Goal: Task Accomplishment & Management: Use online tool/utility

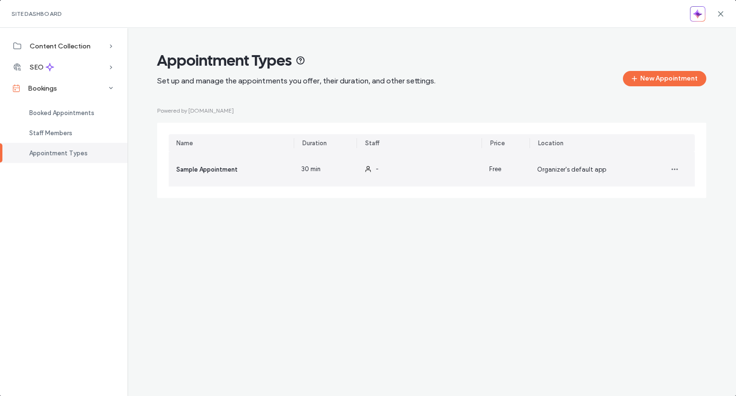
click at [355, 172] on div "30 min" at bounding box center [325, 169] width 63 height 35
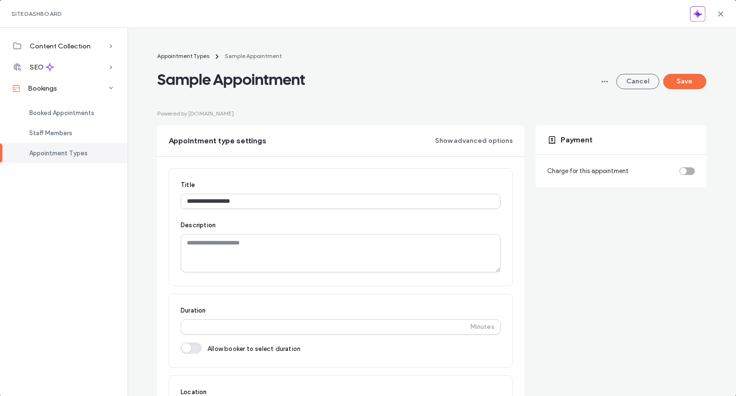
click at [681, 170] on div "toggle" at bounding box center [687, 171] width 15 height 8
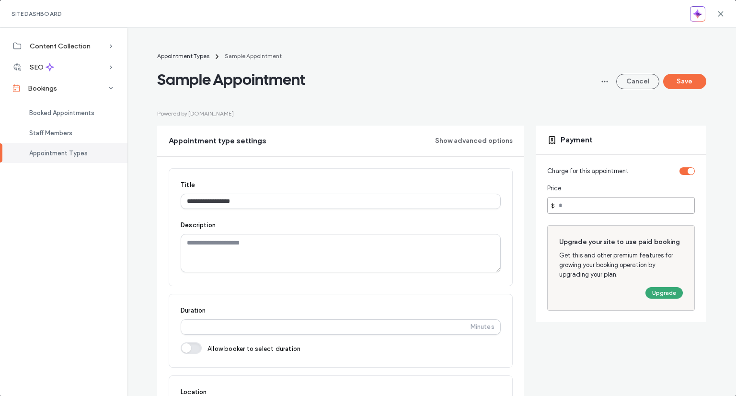
click at [623, 205] on input "number" at bounding box center [622, 205] width 148 height 17
type input "**"
click at [681, 79] on button "Save" at bounding box center [685, 81] width 43 height 15
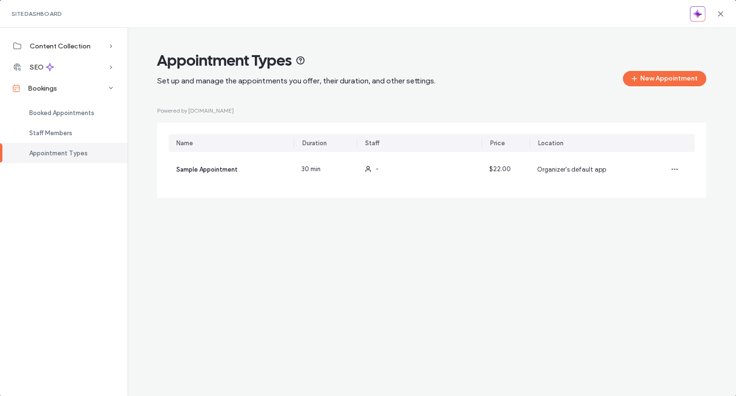
click at [48, 16] on span "Site Dashboard" at bounding box center [37, 13] width 50 height 7
click at [726, 20] on div "Site Dashboard" at bounding box center [368, 14] width 736 height 28
click at [720, 16] on icon at bounding box center [721, 14] width 8 height 8
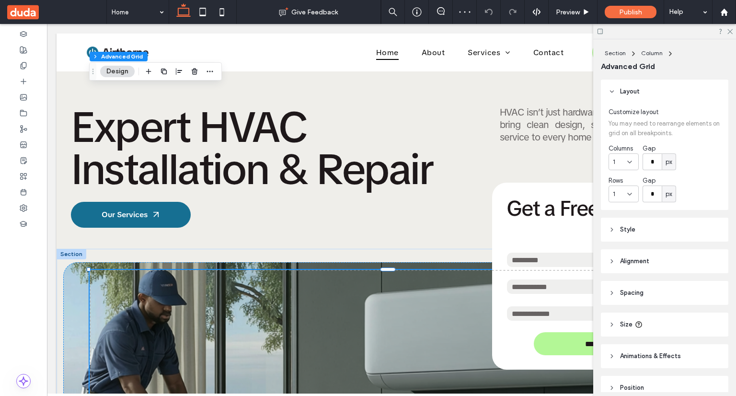
scroll to position [331, 0]
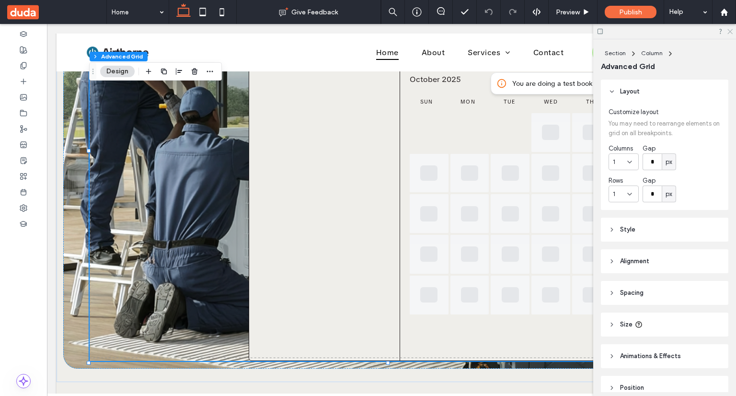
click at [731, 32] on icon at bounding box center [730, 31] width 6 height 6
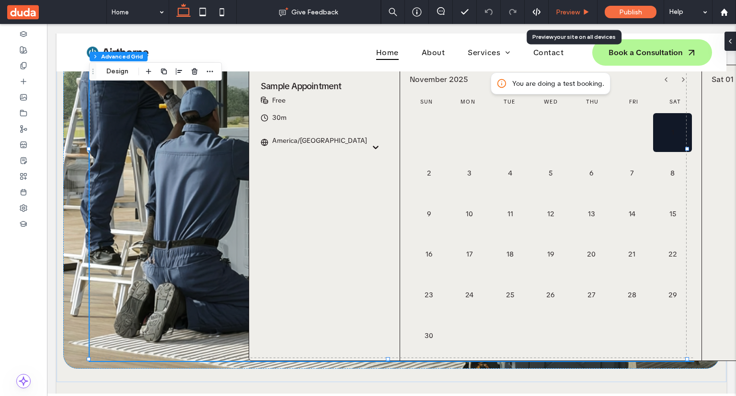
click at [573, 8] on span "Preview" at bounding box center [568, 12] width 24 height 8
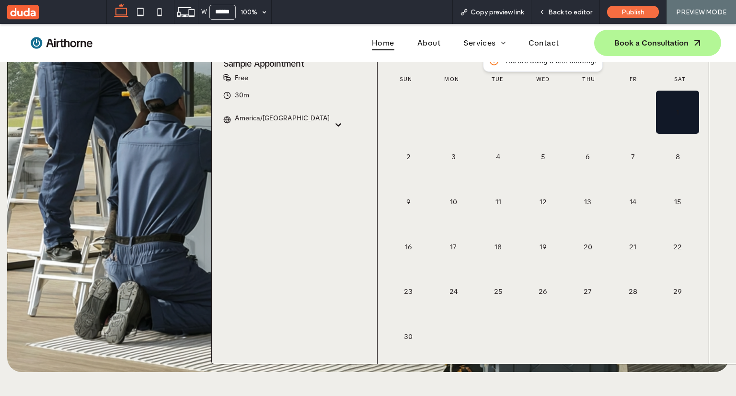
scroll to position [327, 0]
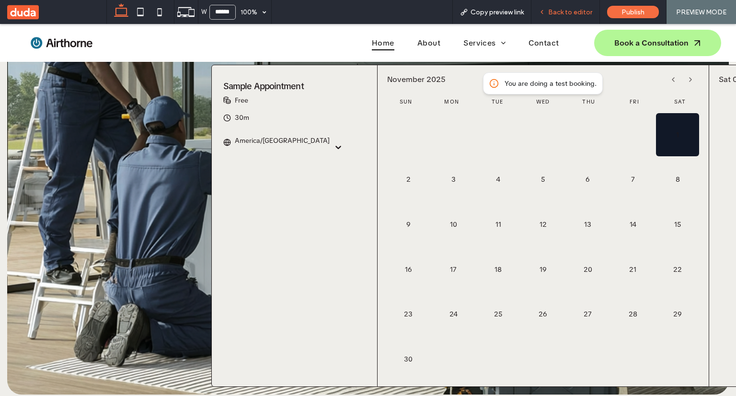
click at [562, 22] on div "Back to editor" at bounding box center [566, 12] width 69 height 24
click at [562, 17] on div "Back to editor" at bounding box center [566, 12] width 69 height 24
click at [567, 9] on span "Back to editor" at bounding box center [570, 12] width 44 height 8
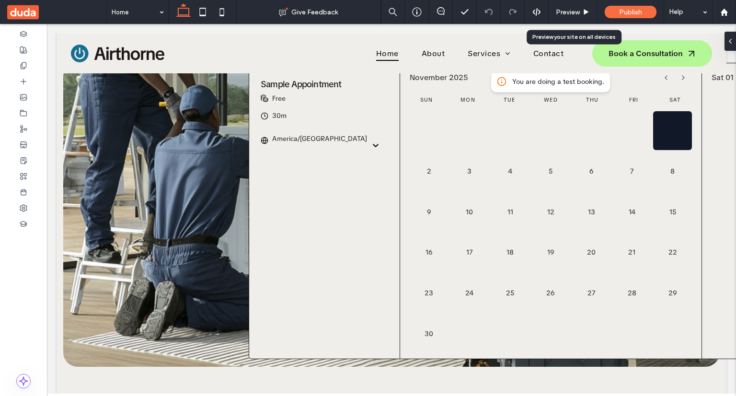
scroll to position [331, 0]
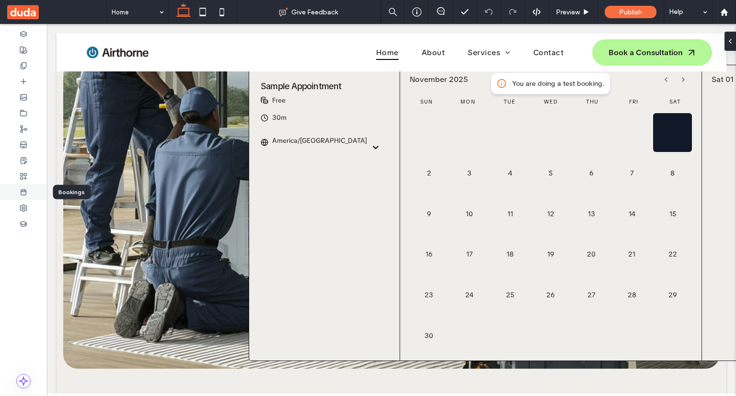
click at [27, 196] on icon at bounding box center [24, 192] width 8 height 8
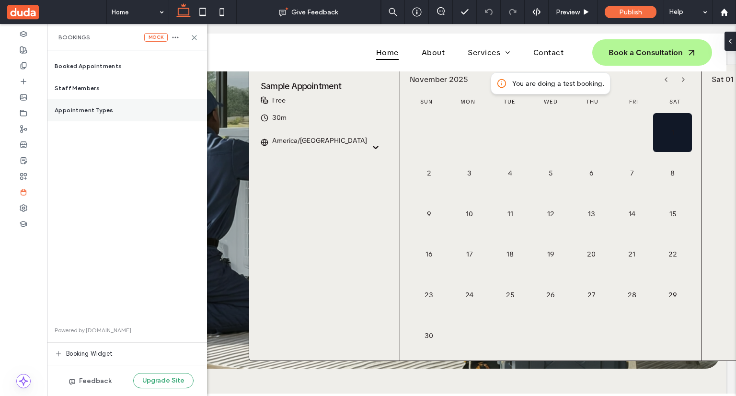
click at [99, 104] on div "Appointment Types" at bounding box center [127, 110] width 160 height 22
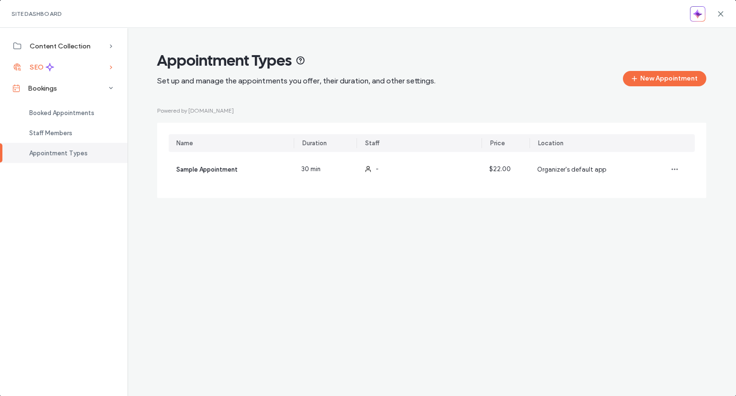
click at [80, 68] on div "SEO" at bounding box center [64, 67] width 128 height 21
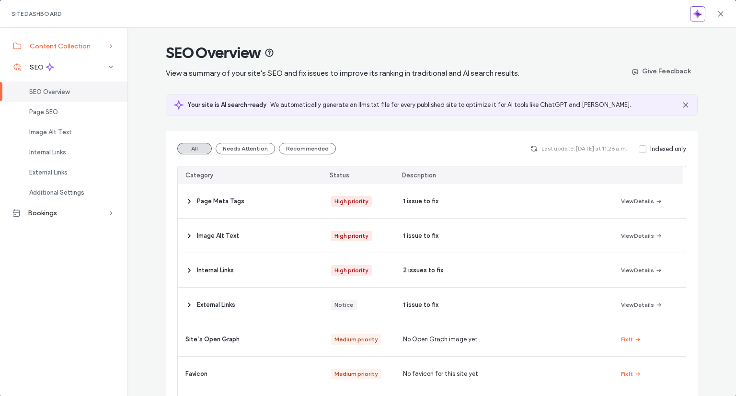
click at [88, 49] on span "Content Collection" at bounding box center [60, 46] width 61 height 8
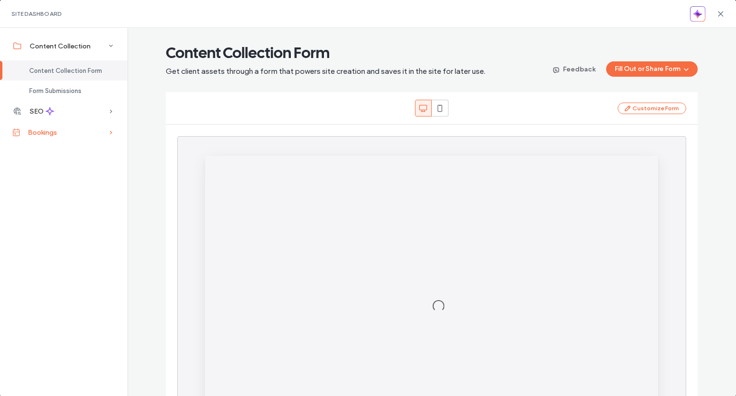
scroll to position [0, 0]
click at [63, 132] on div "Bookings" at bounding box center [64, 132] width 128 height 21
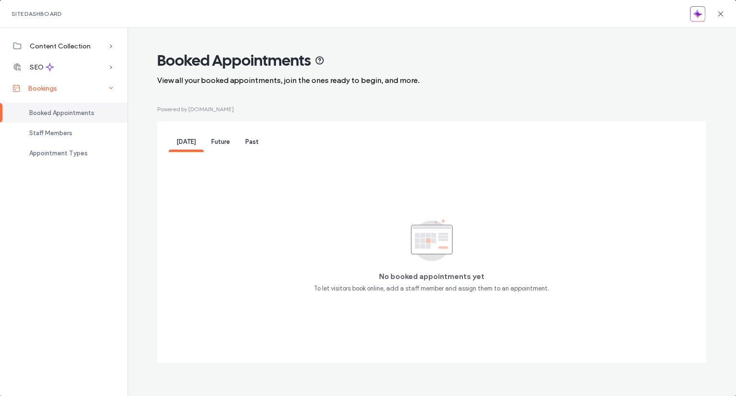
click at [63, 132] on span "Staff Members" at bounding box center [50, 132] width 43 height 7
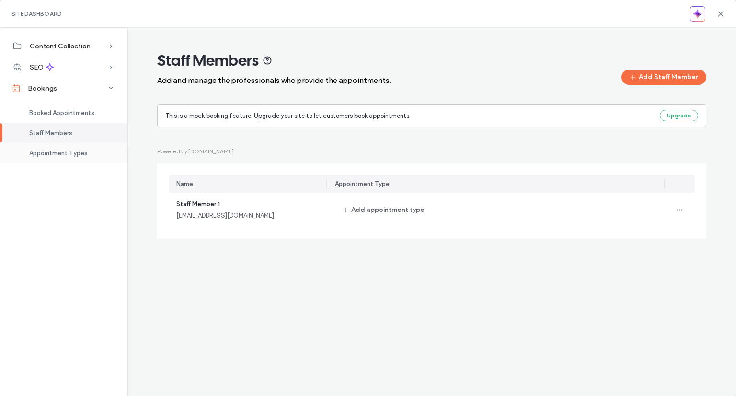
click at [53, 147] on div "Appointment Types" at bounding box center [64, 153] width 128 height 20
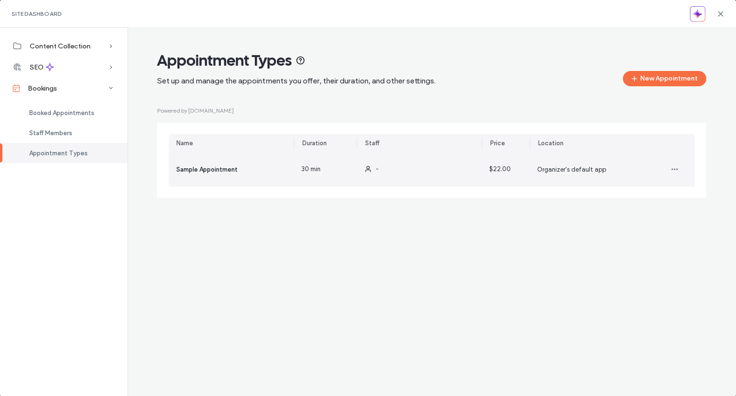
click at [327, 163] on div "30 min" at bounding box center [325, 169] width 63 height 35
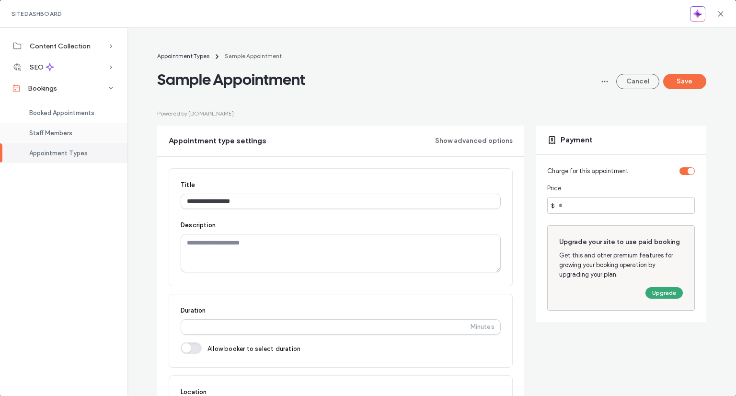
click at [77, 139] on div "Staff Members" at bounding box center [64, 133] width 128 height 20
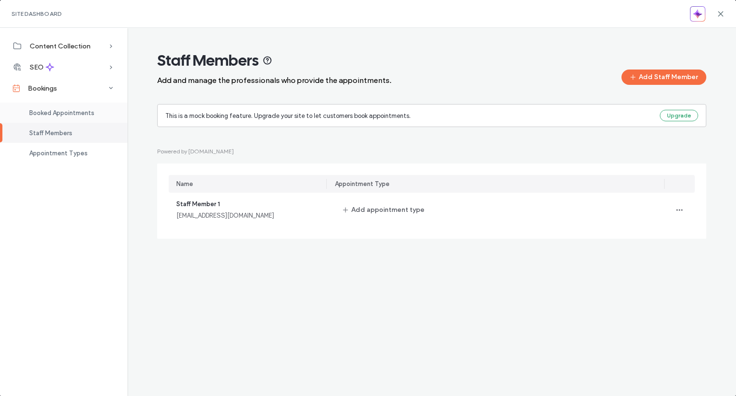
click at [76, 116] on span "Booked Appointments" at bounding box center [61, 112] width 65 height 7
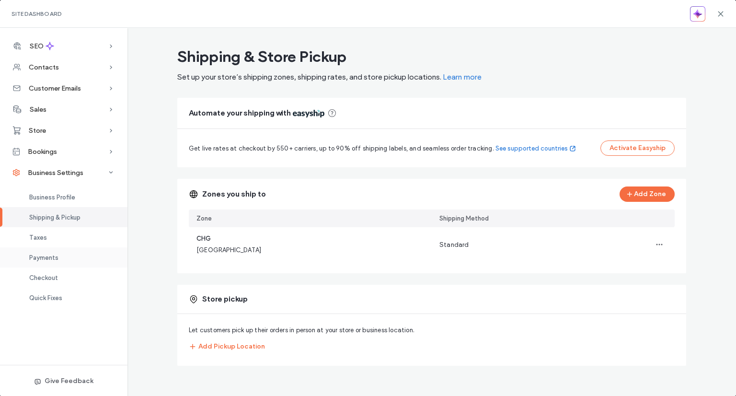
click at [43, 256] on span "Payments" at bounding box center [43, 257] width 29 height 7
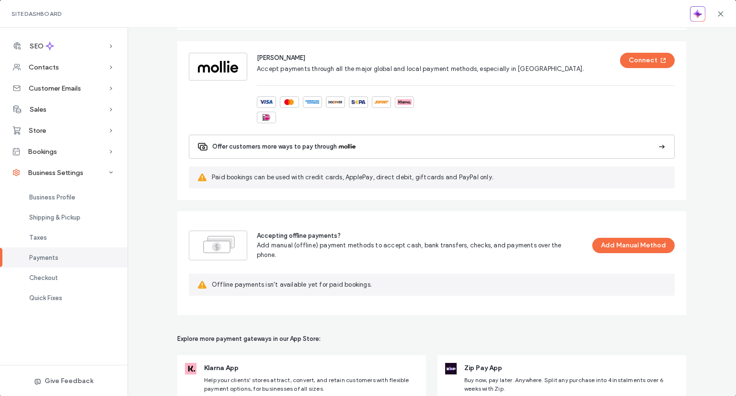
scroll to position [744, 0]
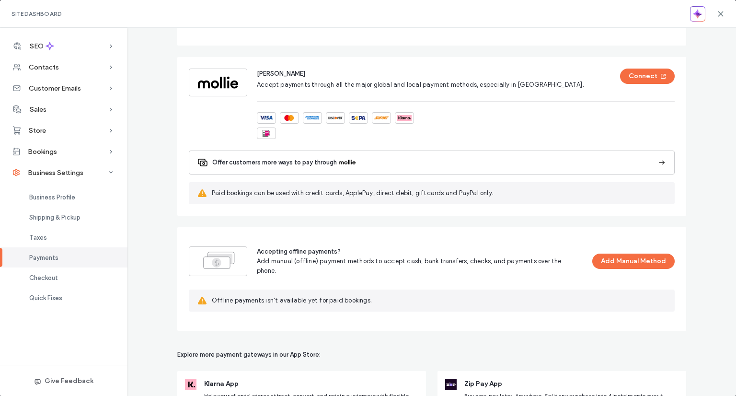
click at [407, 151] on button "Offer customers more ways to pay through" at bounding box center [432, 163] width 486 height 24
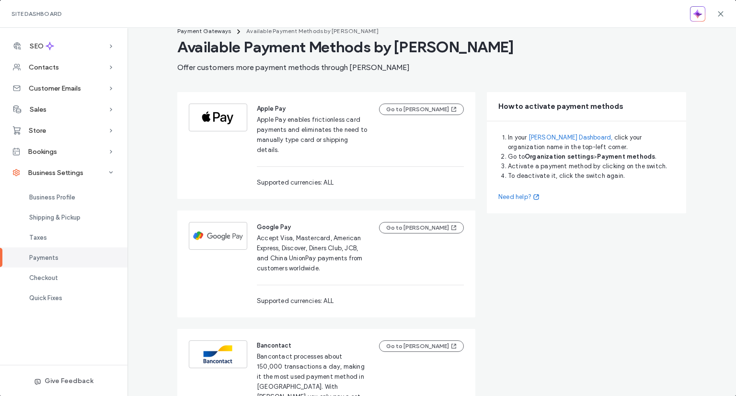
scroll to position [0, 0]
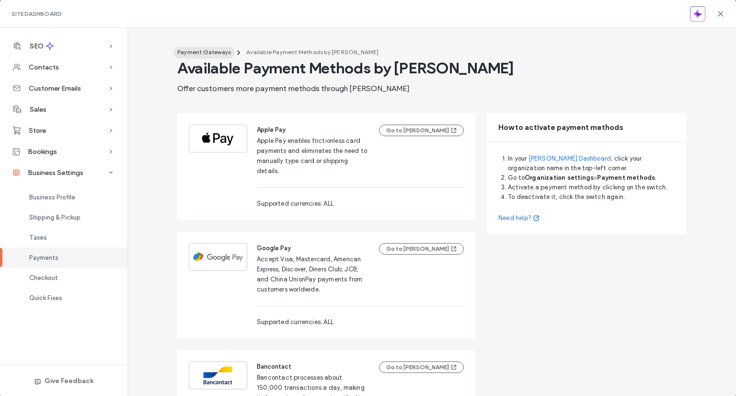
click at [213, 53] on span "Payment Gateways" at bounding box center [204, 51] width 54 height 7
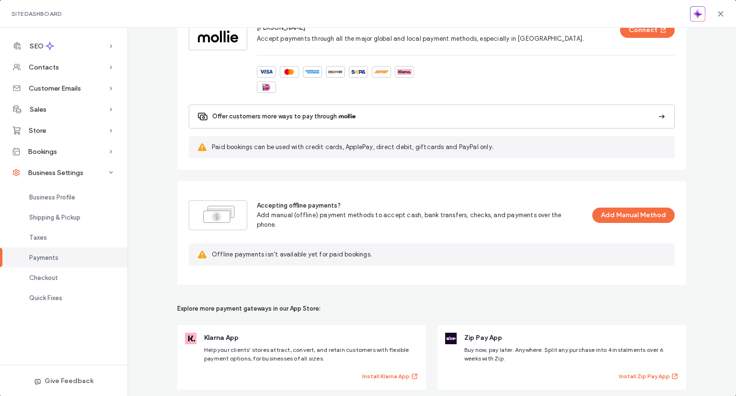
scroll to position [792, 0]
